Goal: Obtain resource: Download file/media

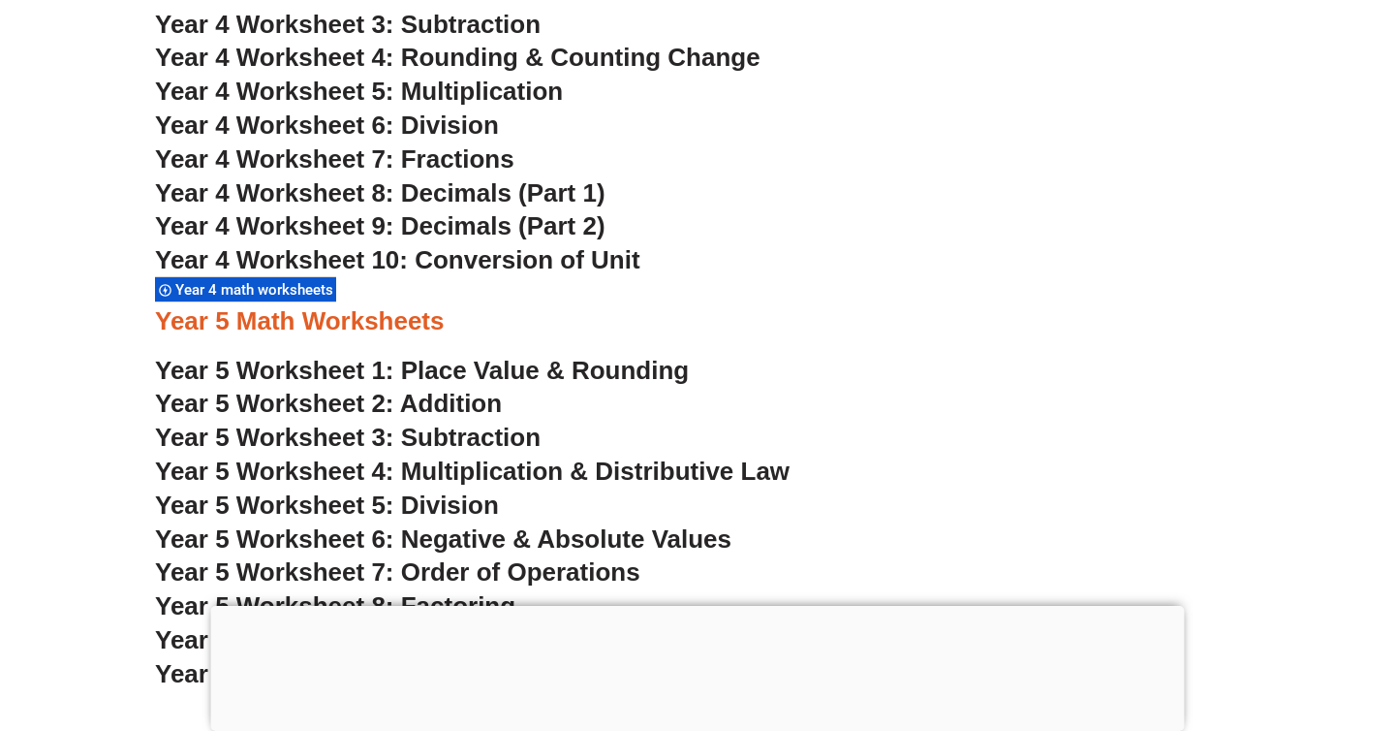
scroll to position [3912, 0]
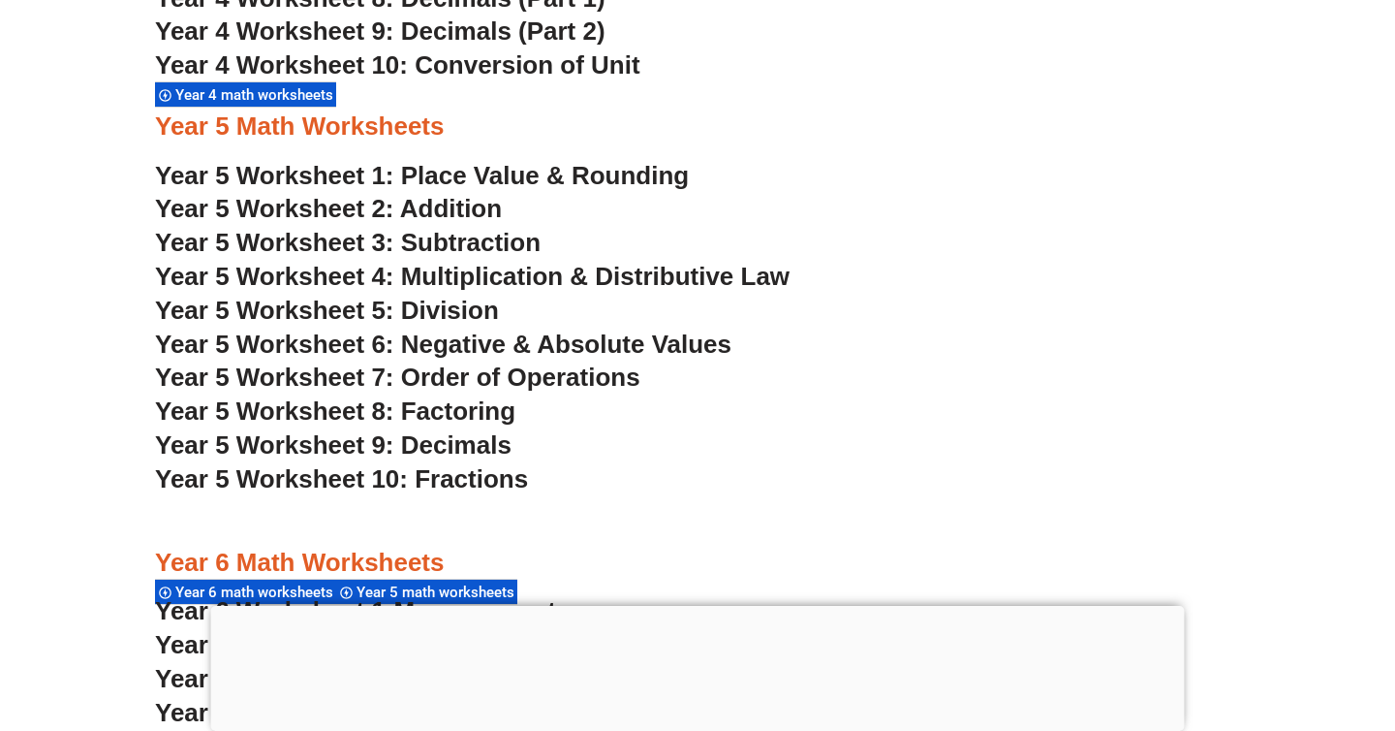
click at [400, 277] on span "Year 5 Worksheet 4: Multiplication & Distributive Law" at bounding box center [472, 276] width 635 height 29
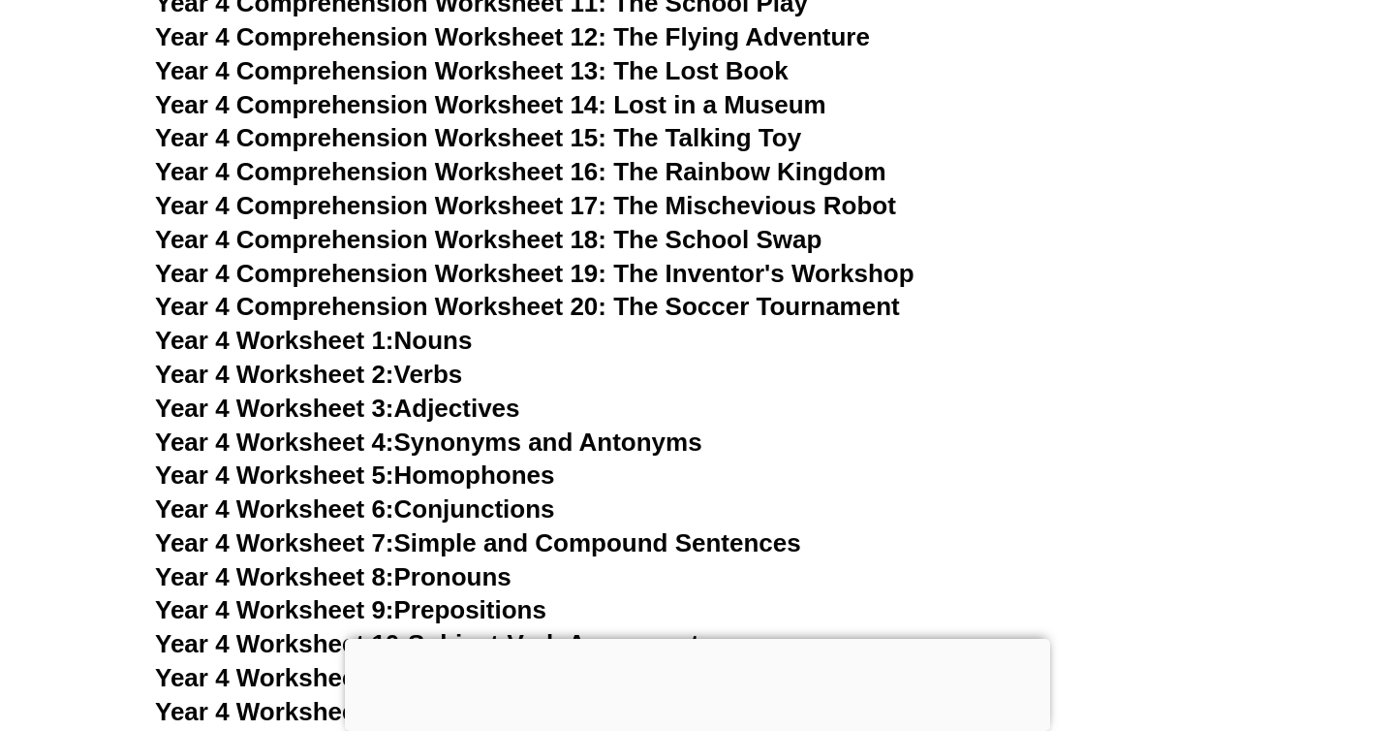
scroll to position [8339, 0]
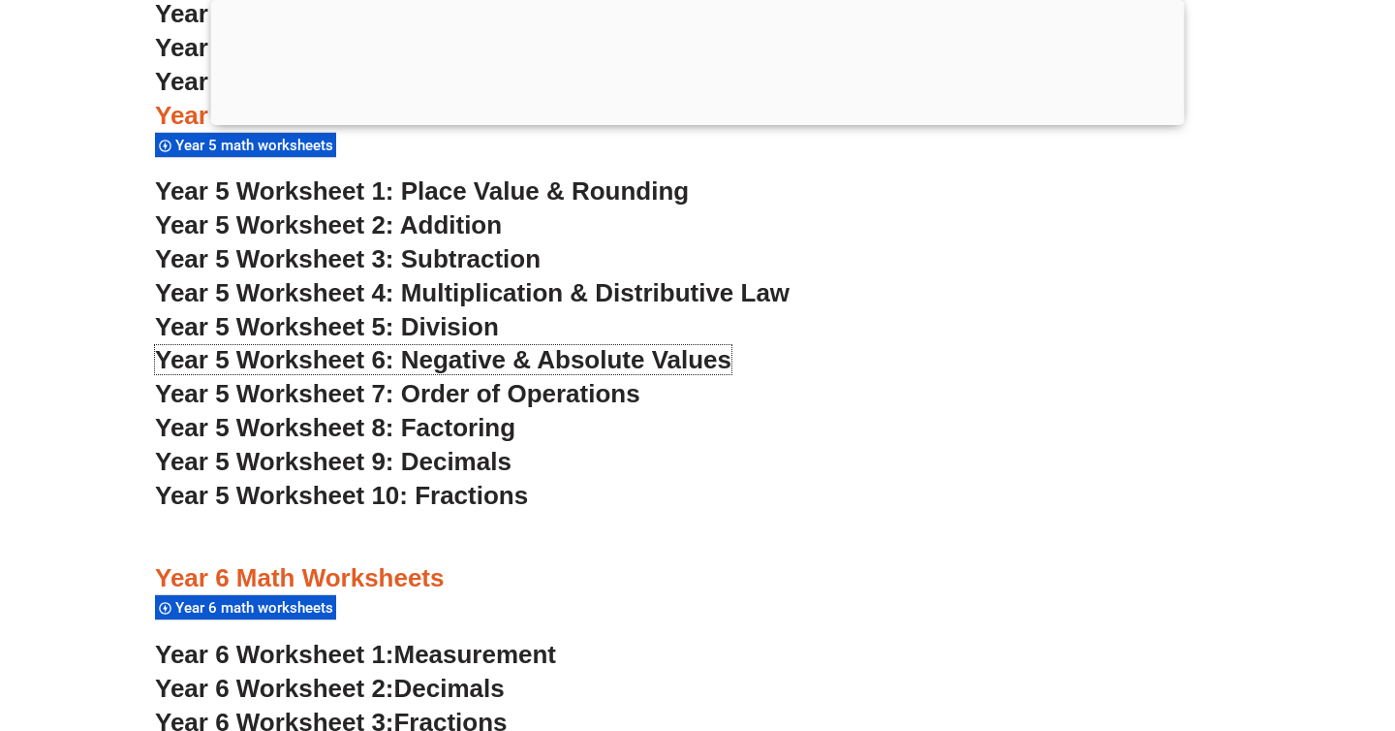
scroll to position [3798, 0]
